Goal: Task Accomplishment & Management: Use online tool/utility

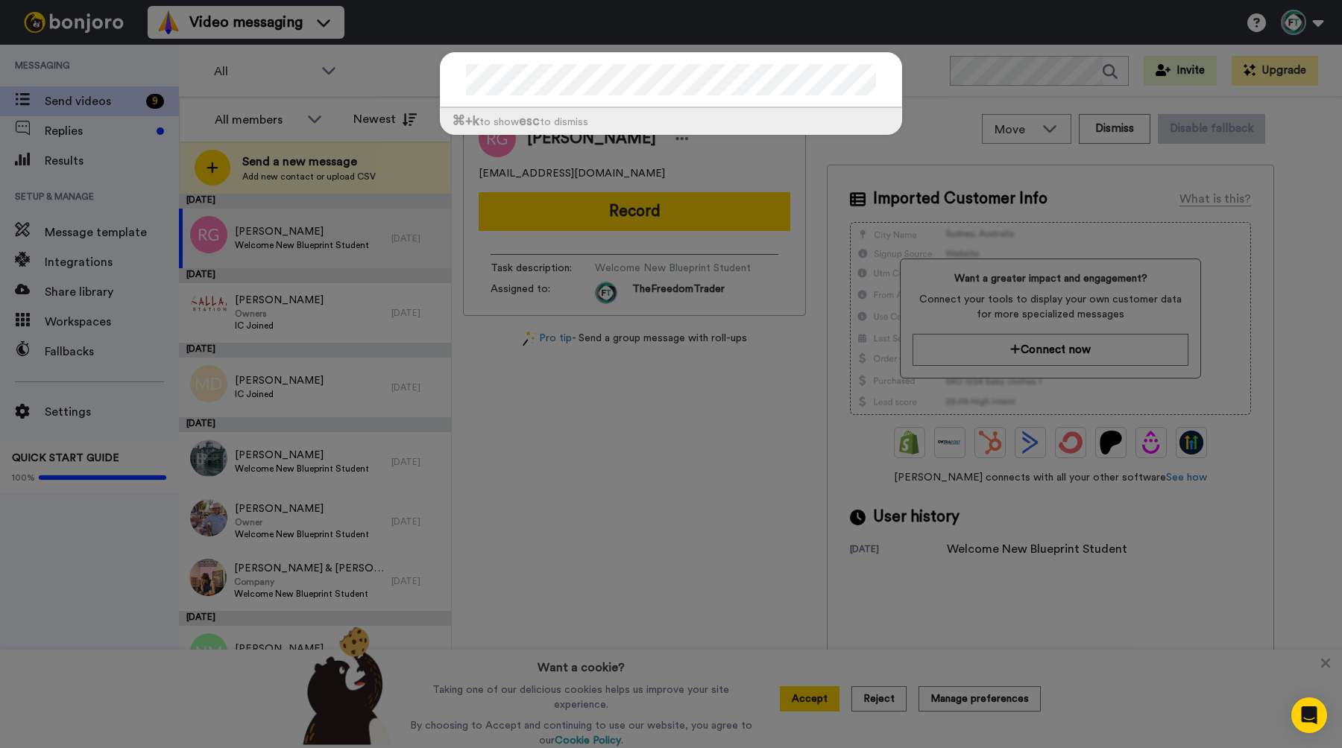
click at [915, 63] on div "⌘ +k to show esc to dismiss" at bounding box center [671, 100] width 492 height 127
click at [47, 669] on div "⌘ +k to show esc to dismiss" at bounding box center [671, 374] width 1342 height 748
click at [687, 442] on div "⌘ +k to show esc to dismiss" at bounding box center [671, 374] width 1342 height 748
click at [657, 441] on div "⌘ +k to show esc to dismiss" at bounding box center [671, 374] width 1342 height 748
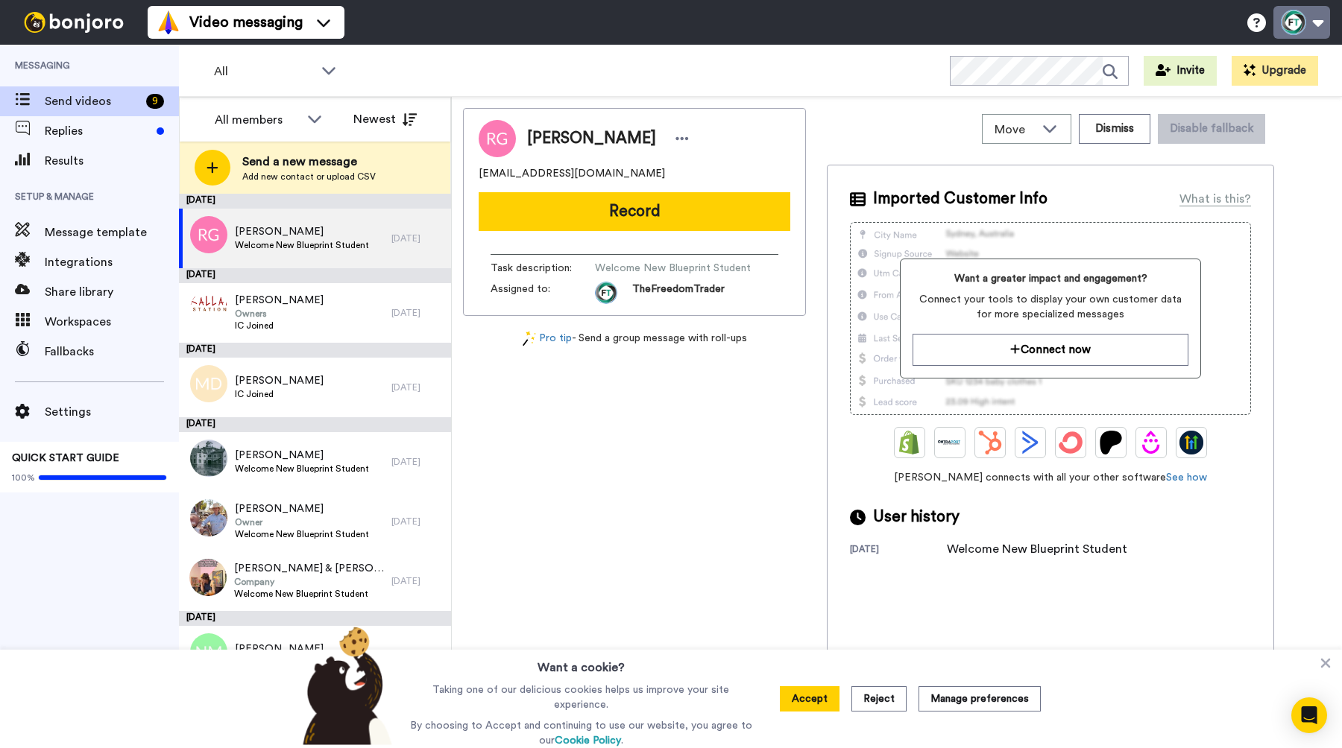
click at [1312, 26] on button at bounding box center [1301, 22] width 57 height 33
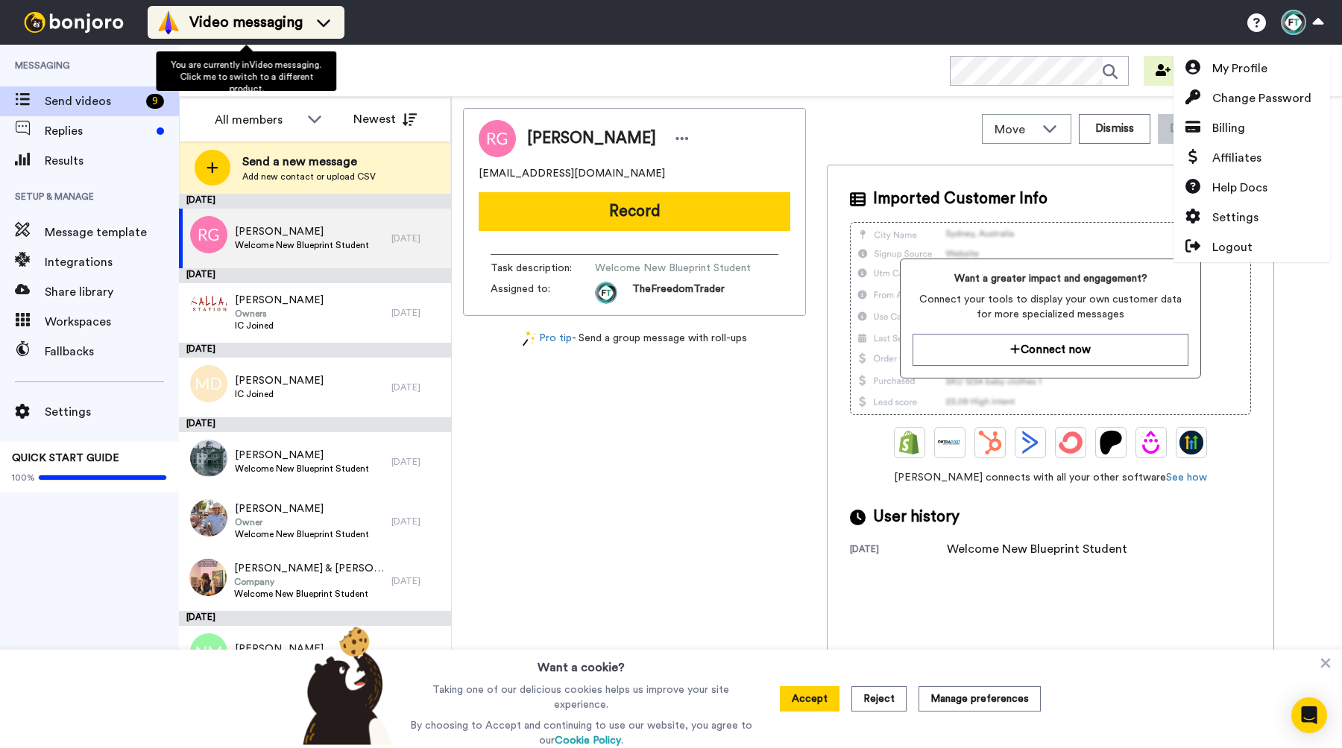
click at [257, 19] on span "Video messaging" at bounding box center [245, 22] width 113 height 21
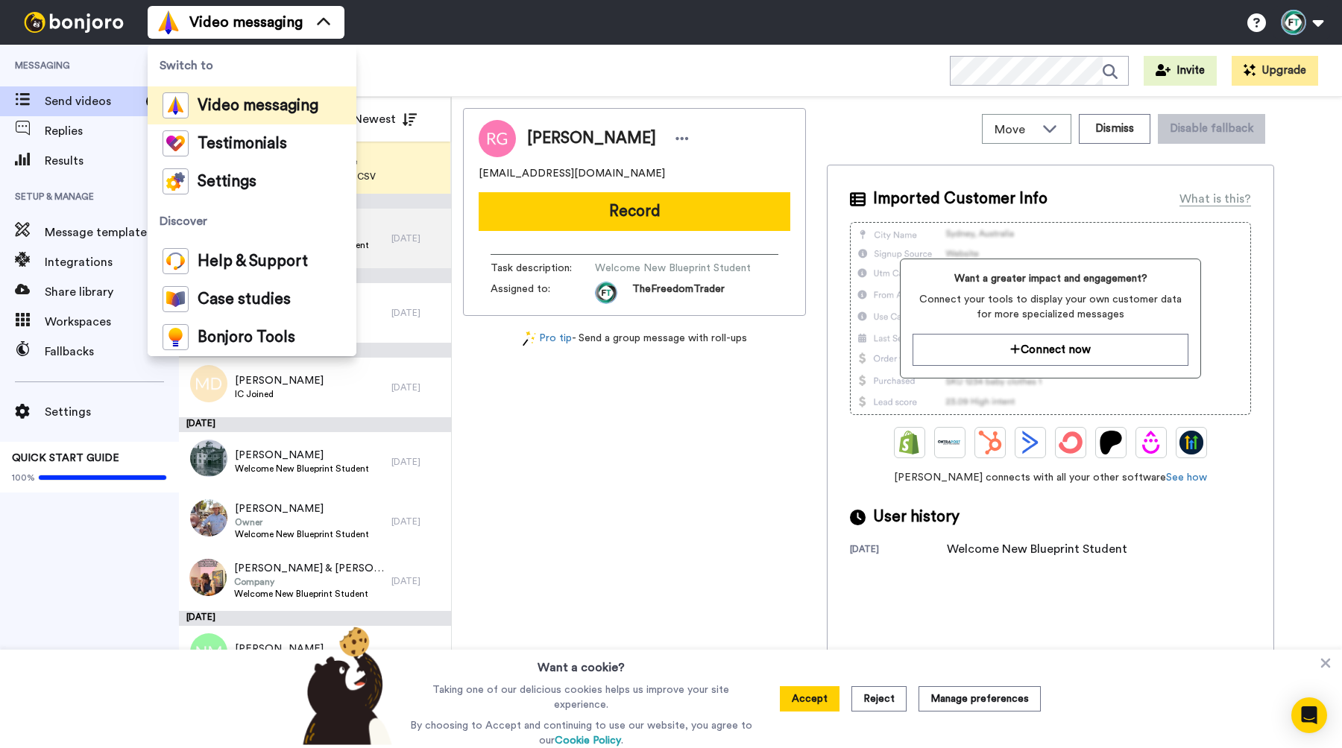
click at [471, 16] on div "Video messaging Switch to Video messaging Testimonials Settings Discover Help &…" at bounding box center [745, 22] width 1194 height 45
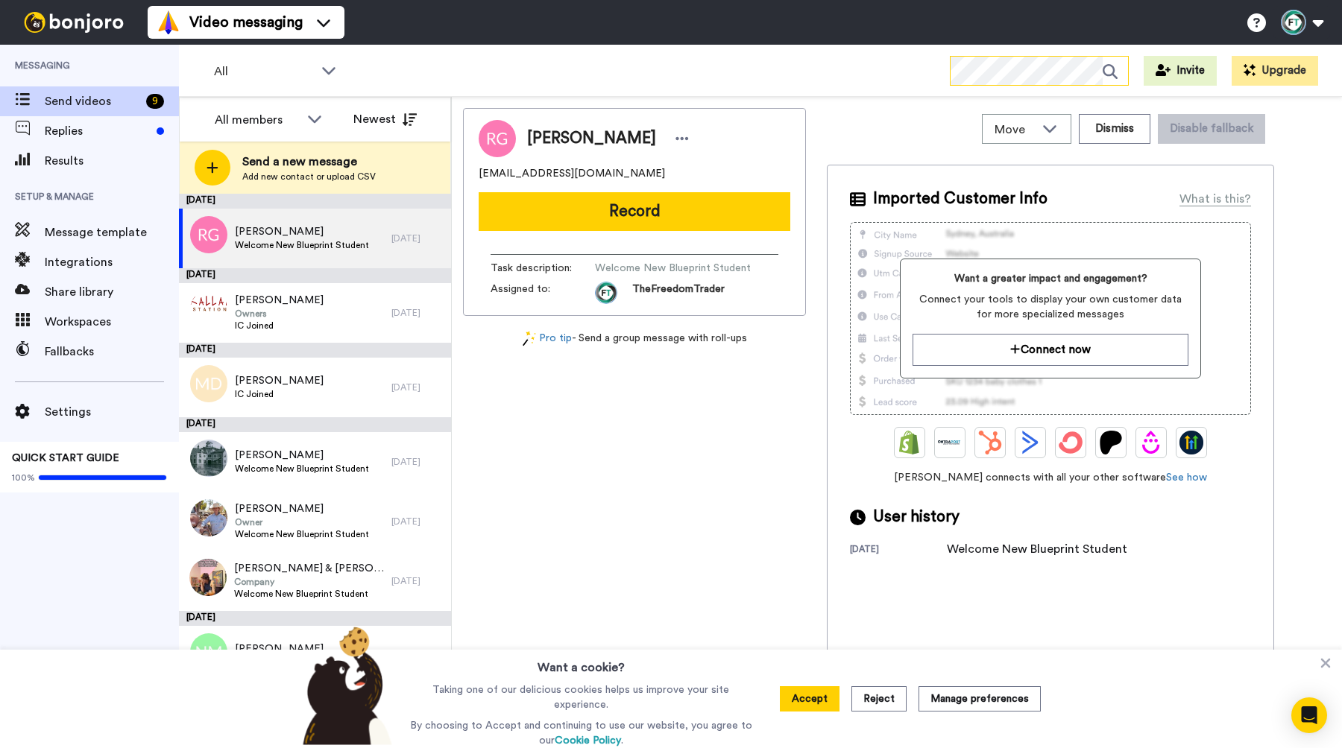
click at [1119, 73] on icon at bounding box center [1114, 72] width 25 height 30
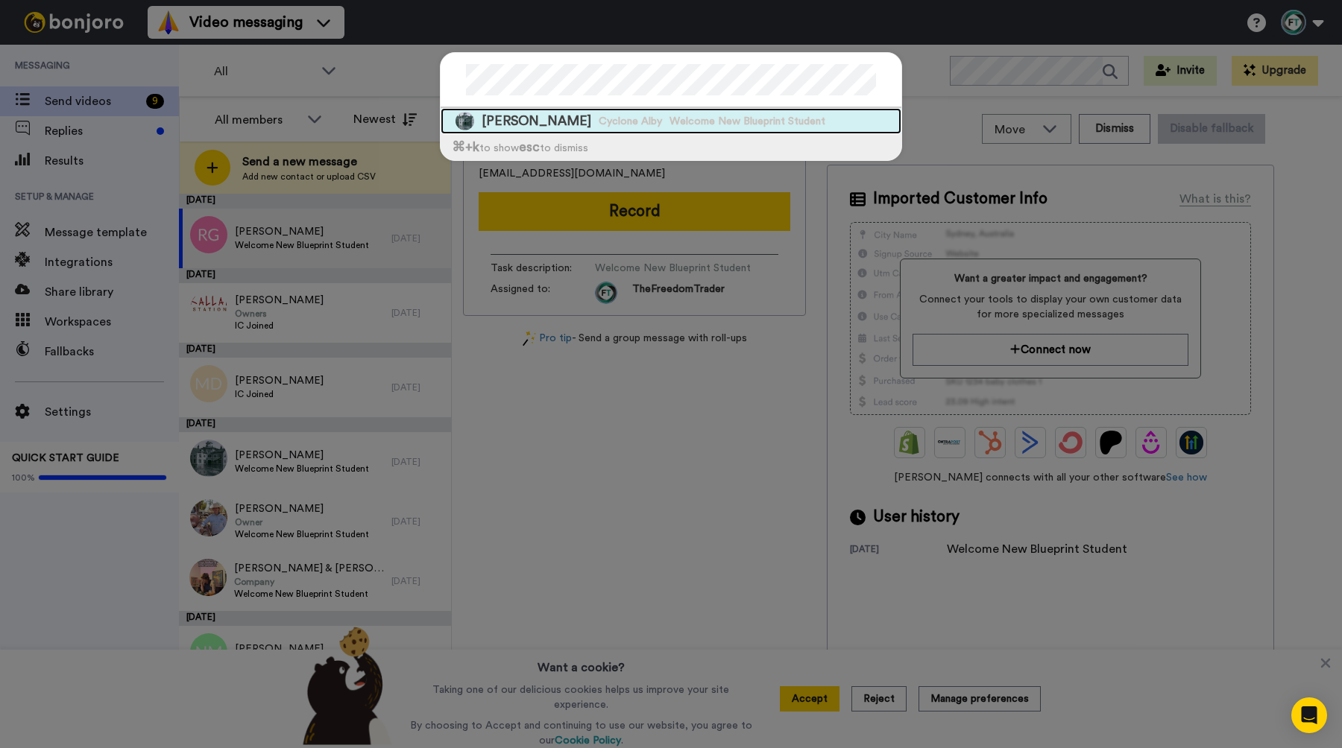
click at [599, 127] on span "Cyclone Alby" at bounding box center [630, 121] width 63 height 15
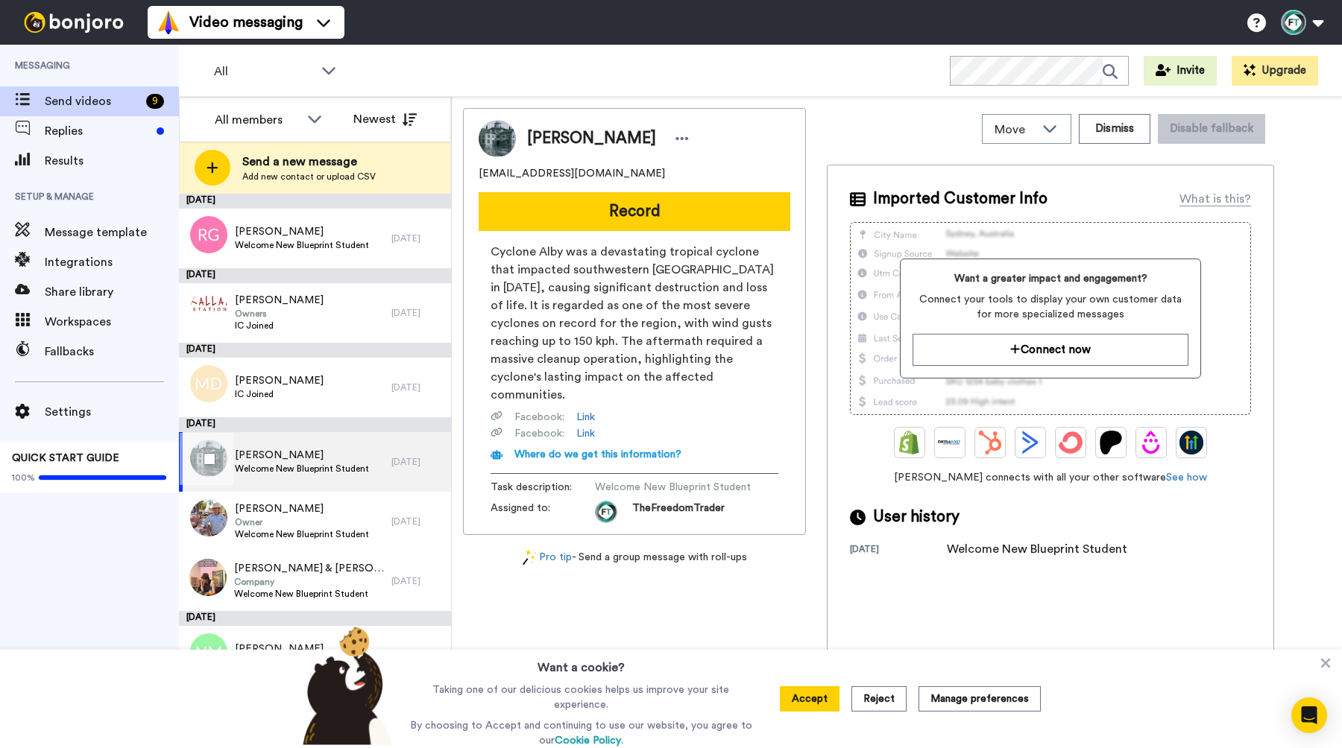
click at [279, 462] on span "[PERSON_NAME]" at bounding box center [302, 455] width 134 height 15
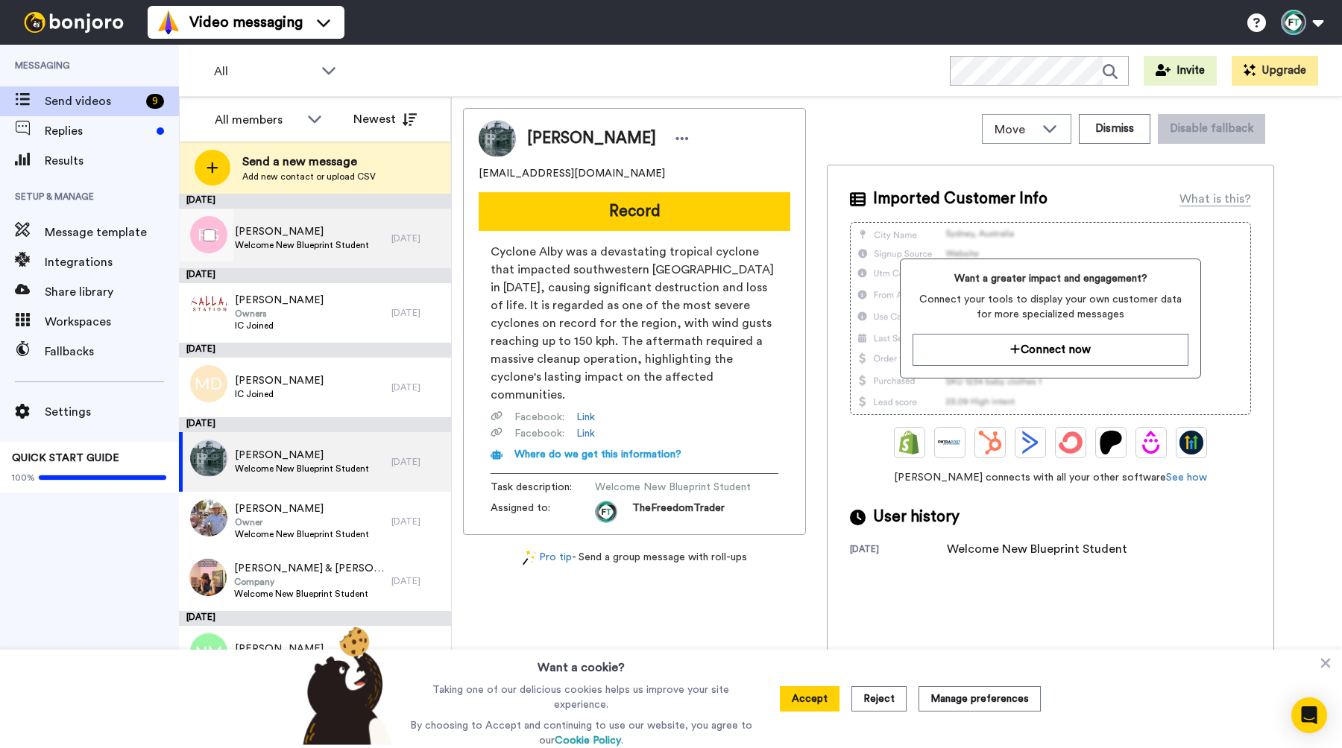
click at [278, 238] on span "[PERSON_NAME]" at bounding box center [302, 231] width 134 height 15
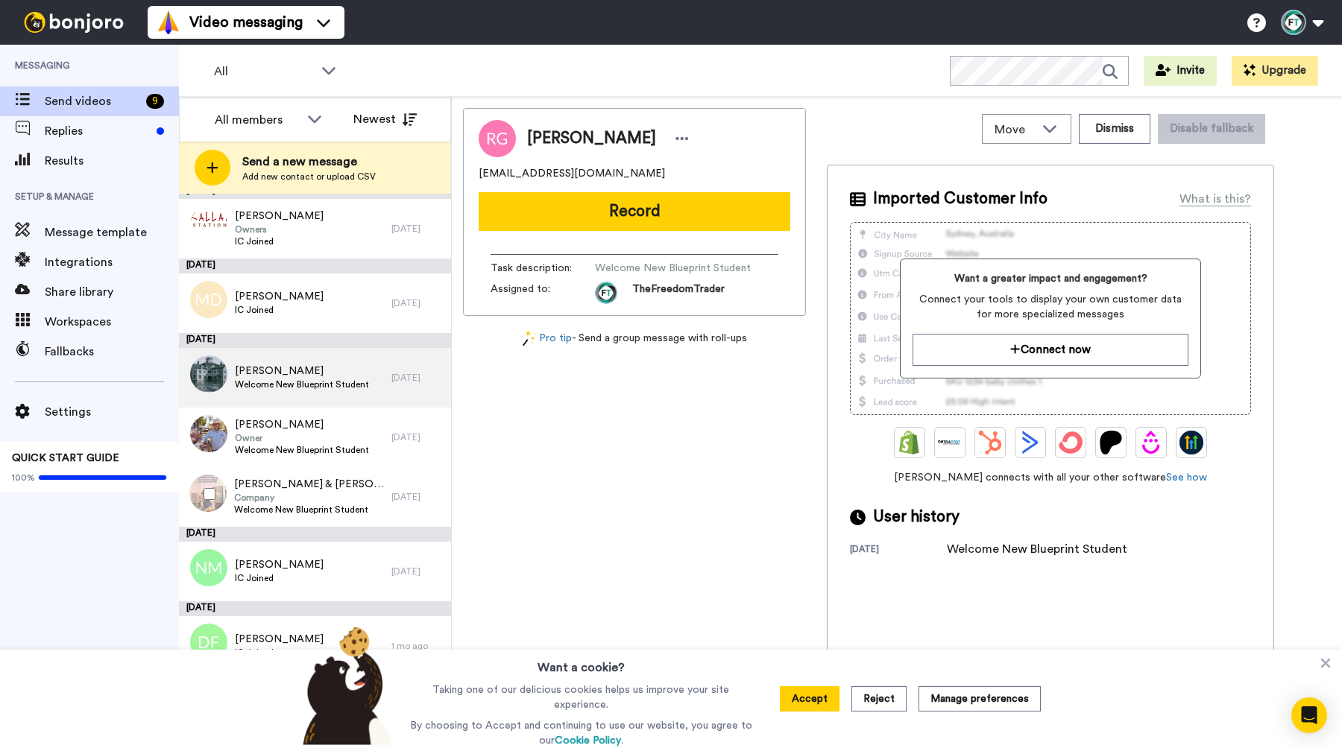
scroll to position [86, 0]
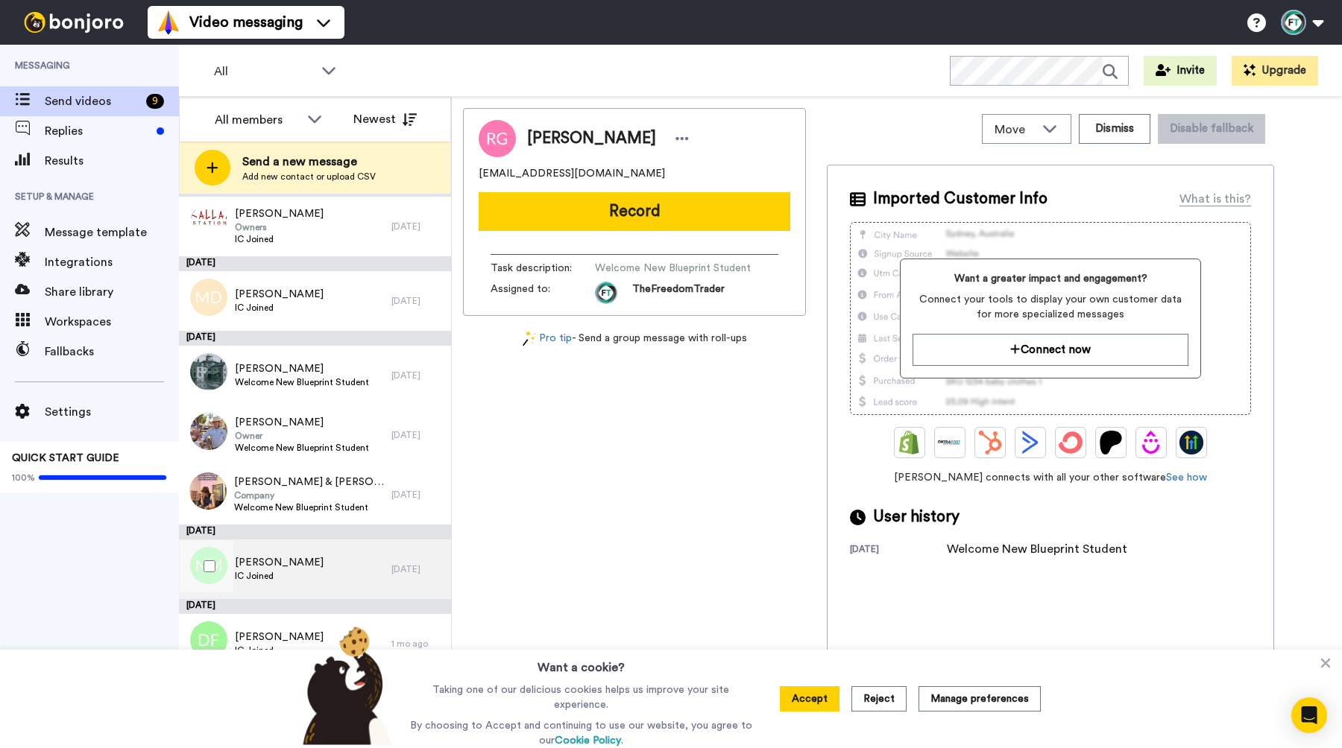
click at [253, 562] on span "[PERSON_NAME]" at bounding box center [279, 562] width 89 height 15
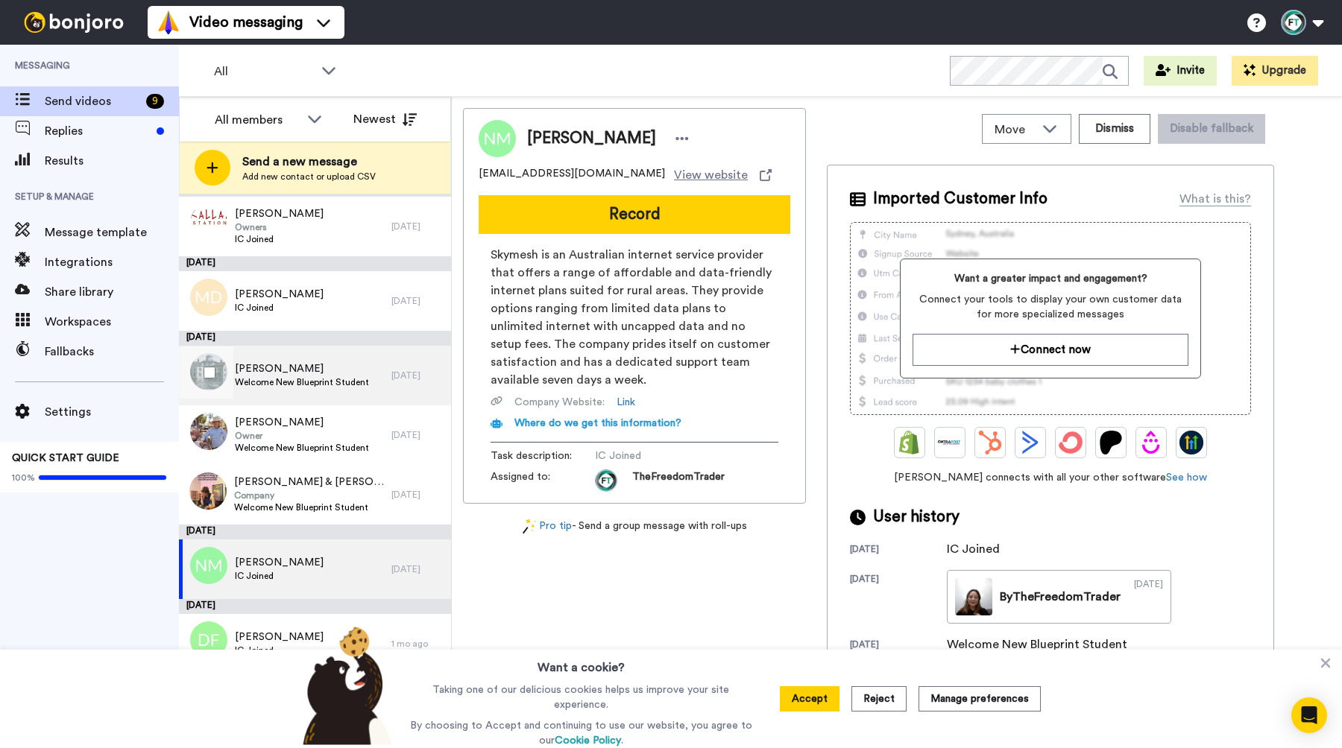
click at [260, 361] on span "[PERSON_NAME]" at bounding box center [302, 368] width 134 height 15
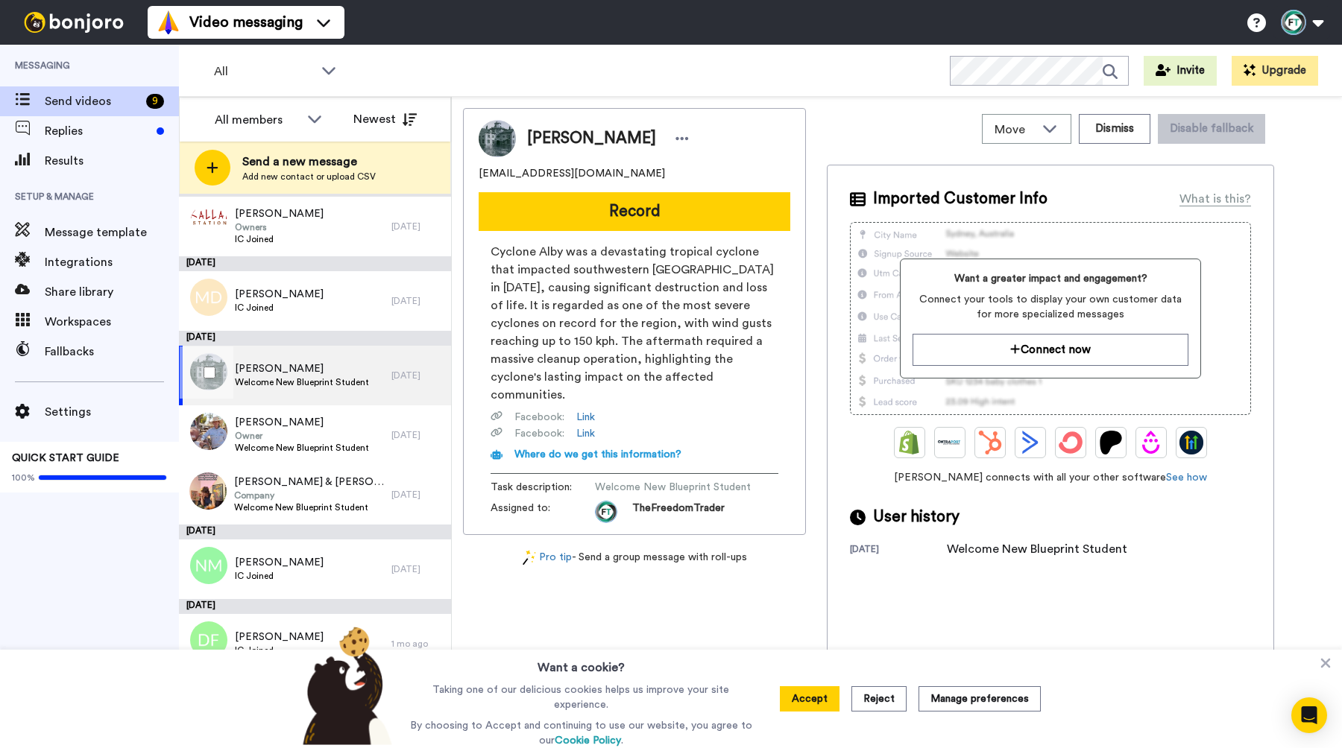
click at [324, 373] on span "[PERSON_NAME]" at bounding box center [302, 368] width 134 height 15
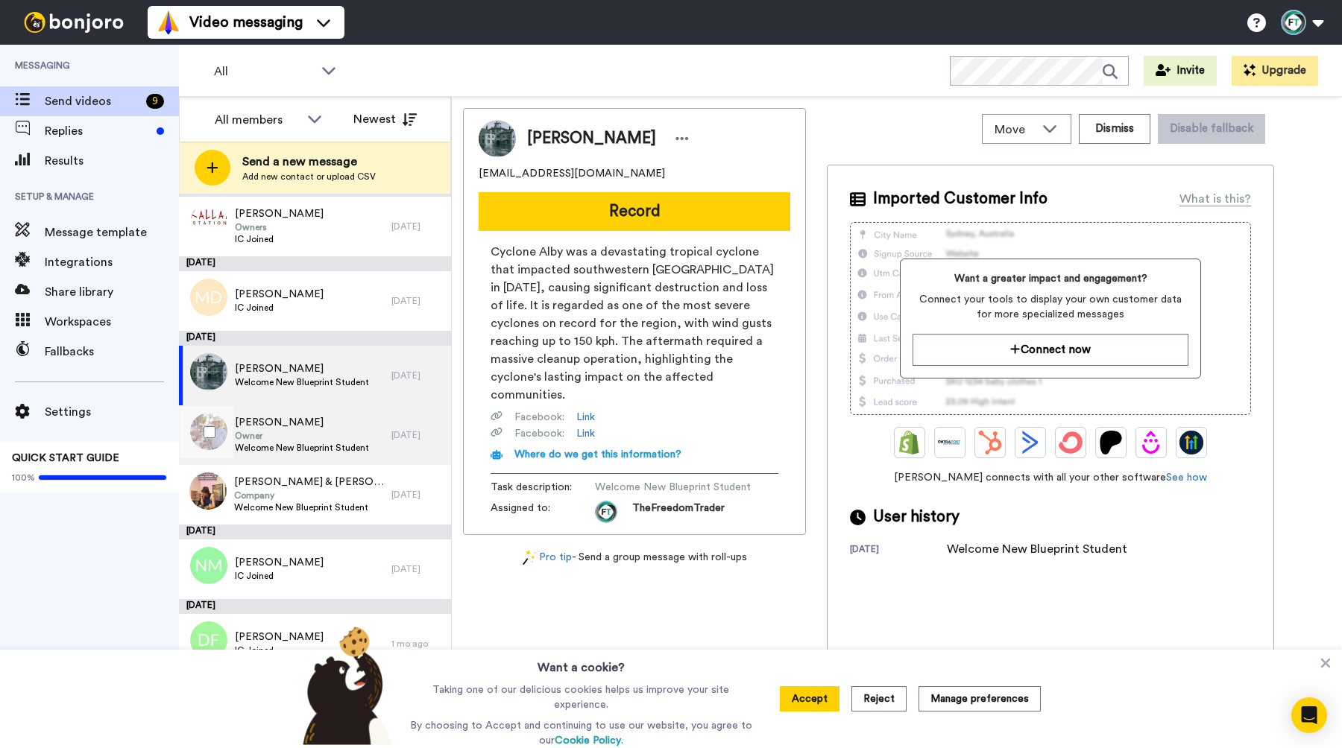
click at [335, 425] on span "[PERSON_NAME]" at bounding box center [302, 422] width 134 height 15
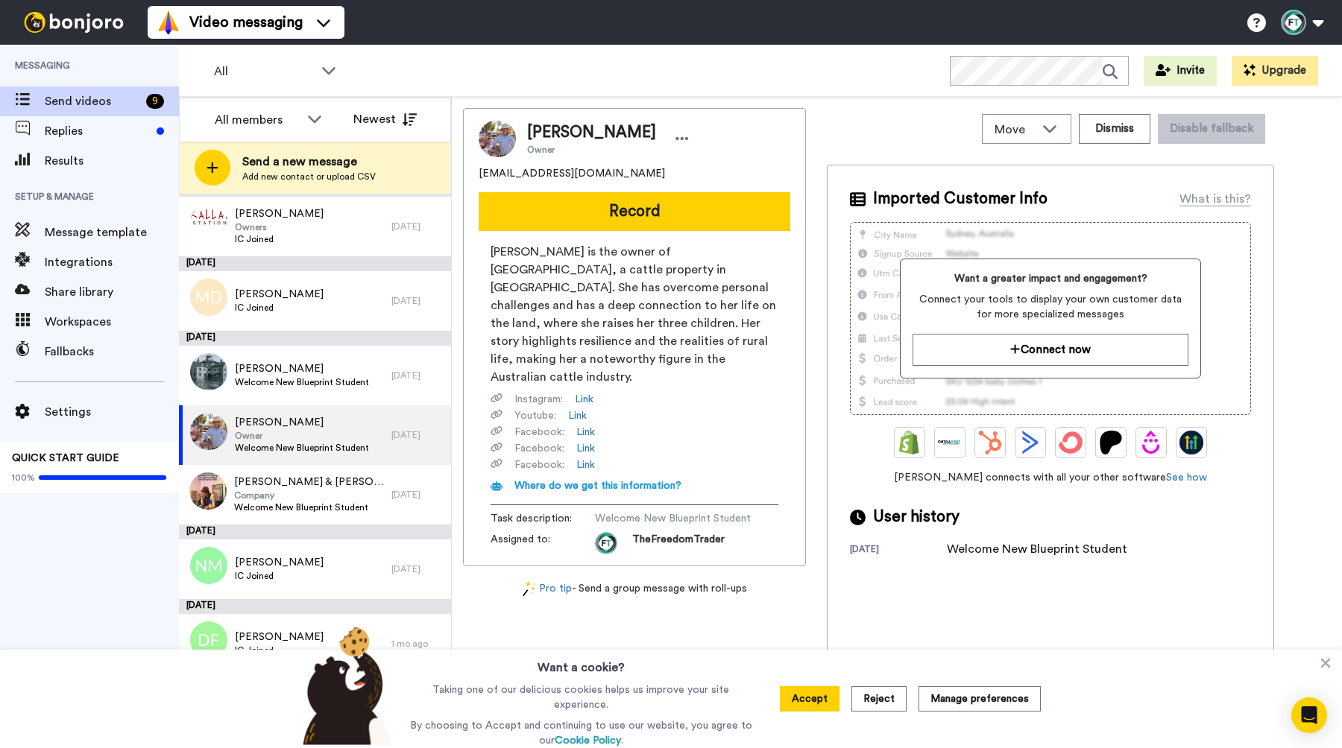
click at [938, 558] on div "[DATE]" at bounding box center [898, 550] width 97 height 15
click at [290, 490] on span "Company" at bounding box center [309, 496] width 150 height 12
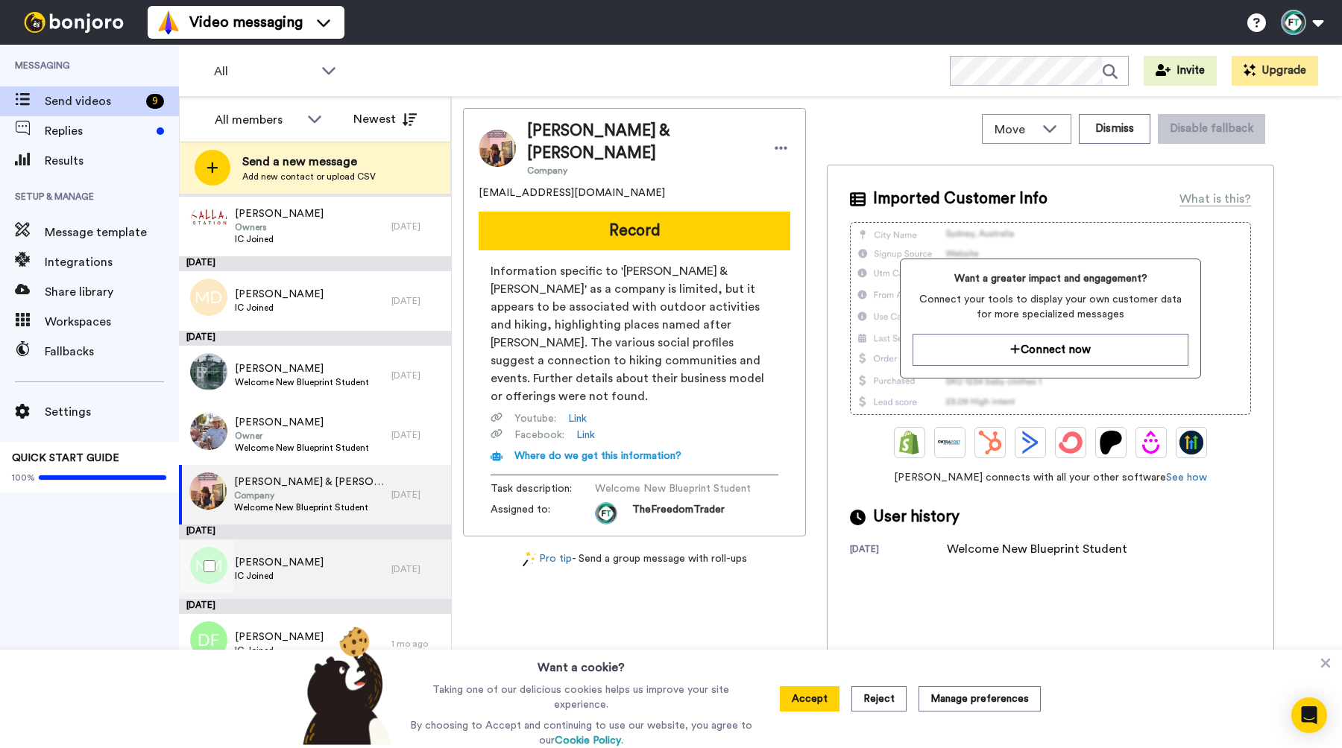
click at [265, 572] on span "IC Joined" at bounding box center [279, 576] width 89 height 12
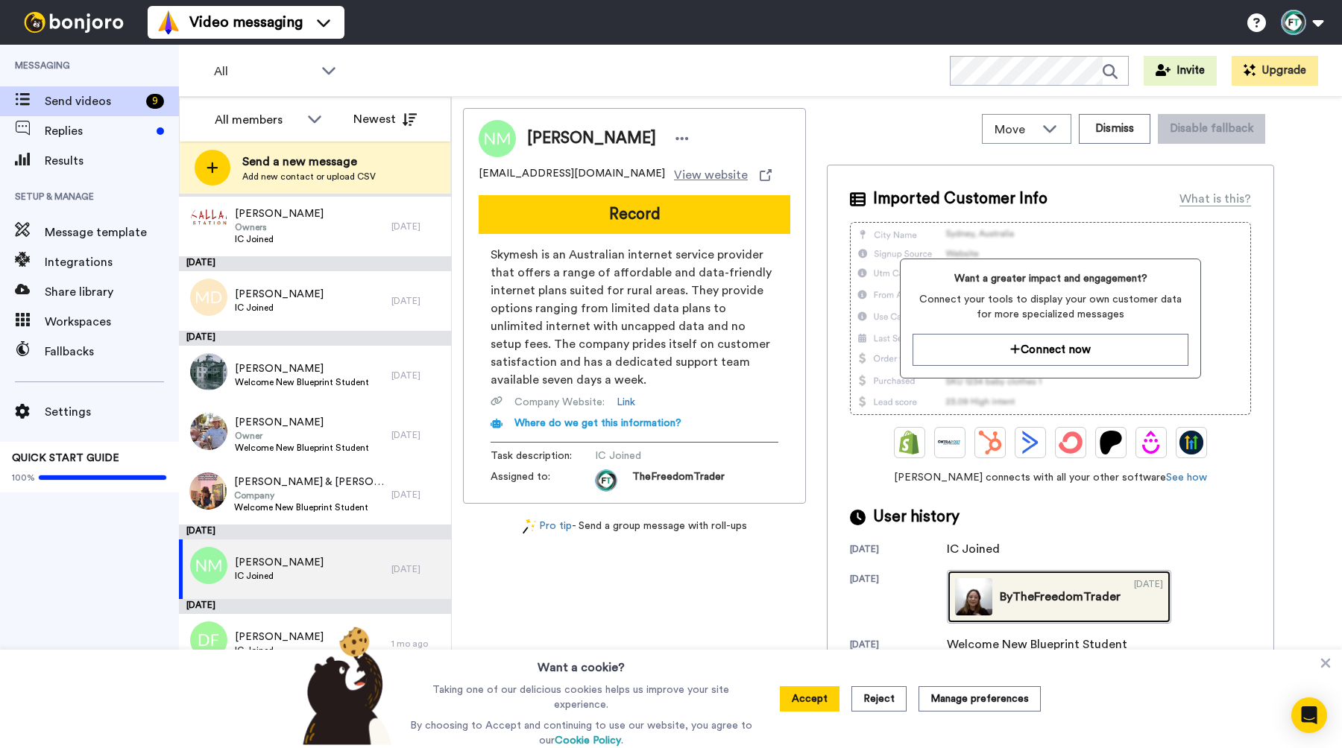
click at [1055, 598] on div "By TheFreedomTrader" at bounding box center [1060, 597] width 121 height 18
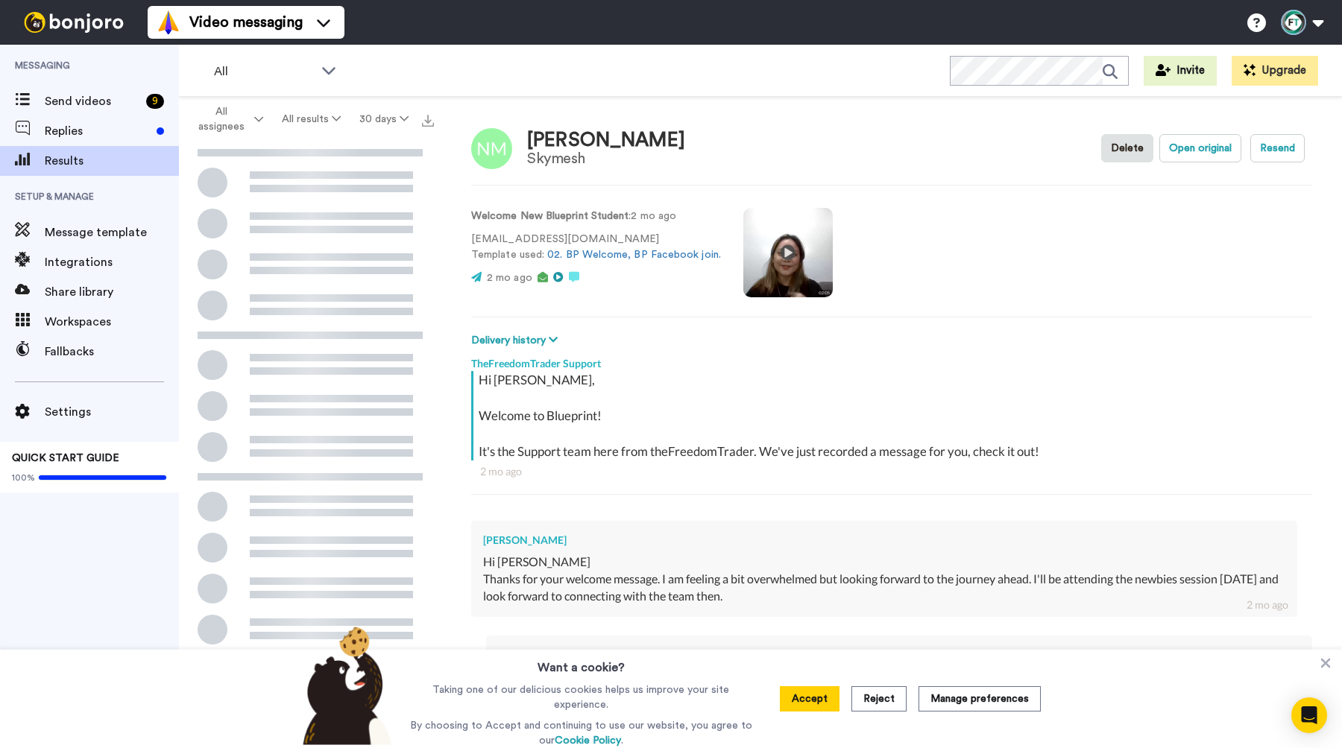
click at [784, 256] on video at bounding box center [787, 252] width 89 height 89
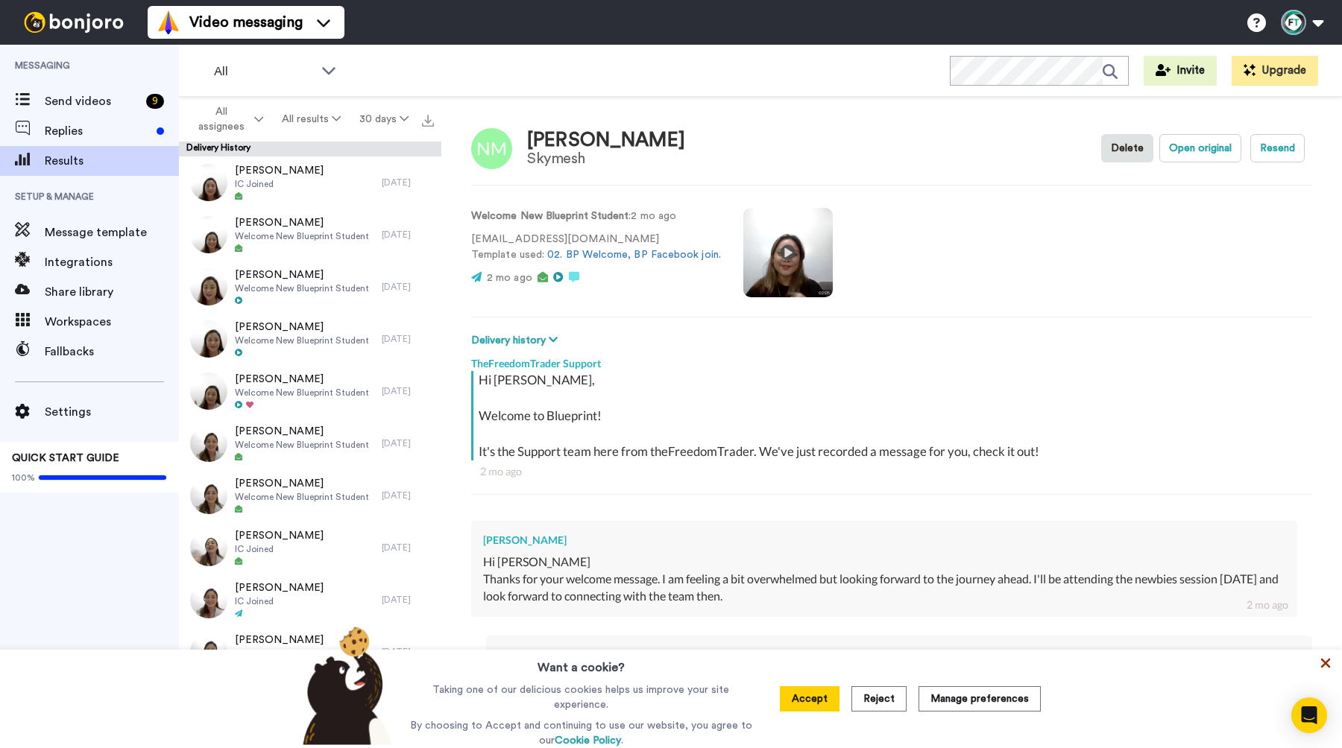
click at [1328, 666] on icon at bounding box center [1325, 663] width 15 height 15
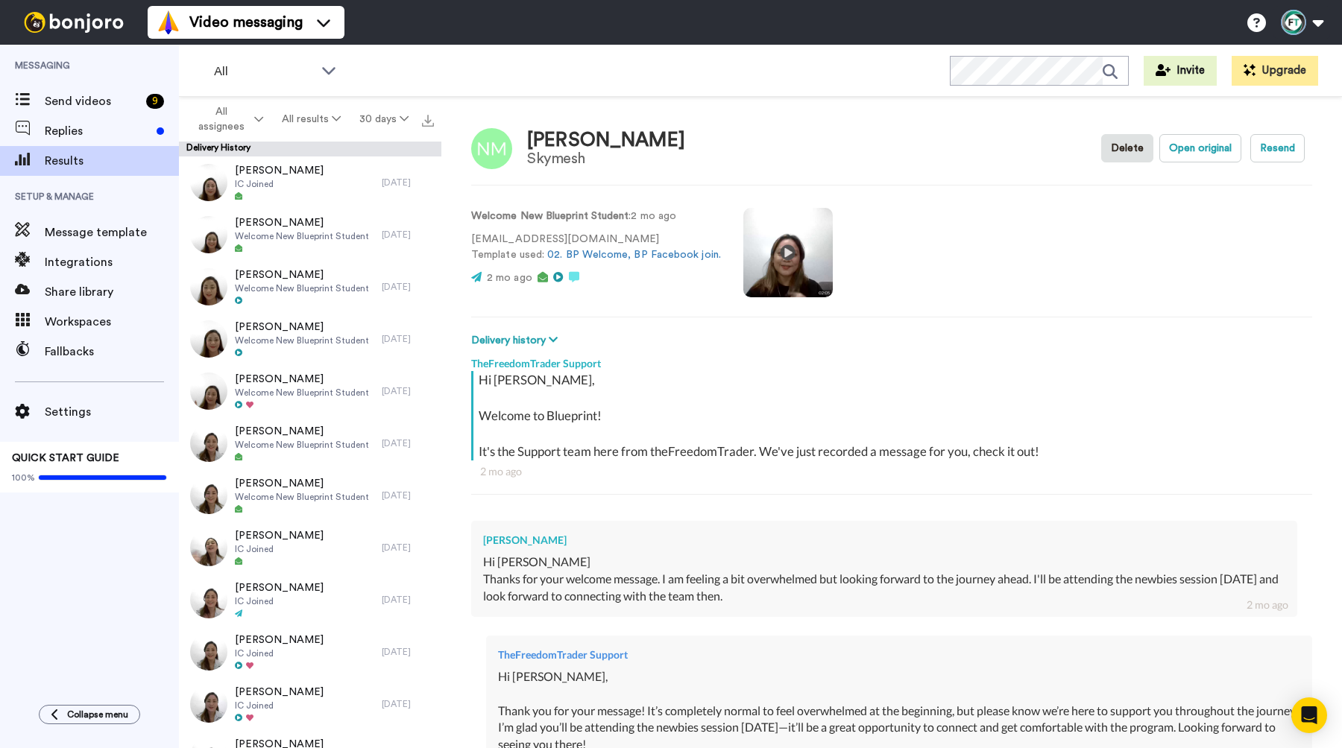
click at [773, 250] on video at bounding box center [787, 252] width 89 height 89
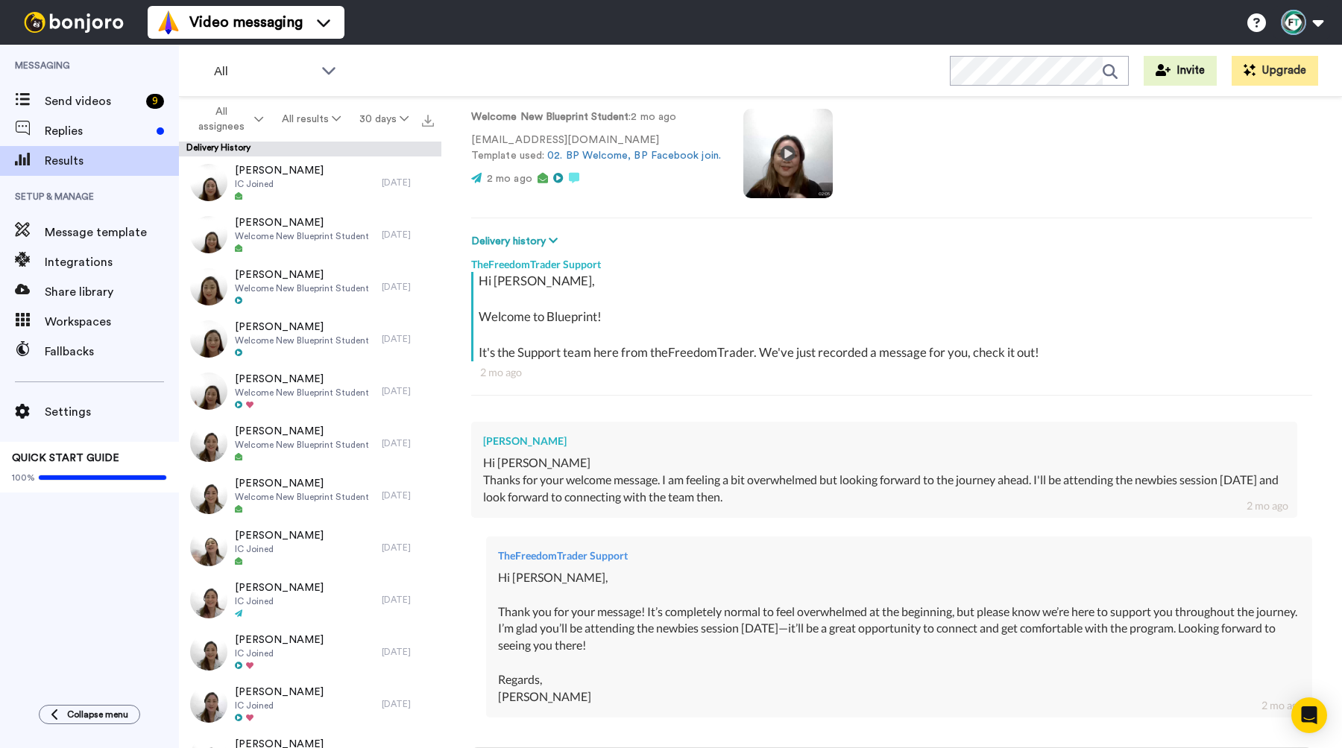
scroll to position [100, 0]
type textarea "x"
